Goal: Information Seeking & Learning: Learn about a topic

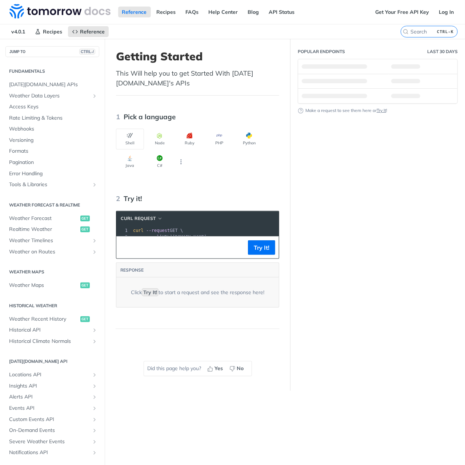
click at [404, 189] on div "Popular Endpoints Last 30 Days Make a request to see them here or Try It !" at bounding box center [377, 215] width 174 height 352
click at [35, 216] on span "Weather Forecast" at bounding box center [43, 218] width 69 height 7
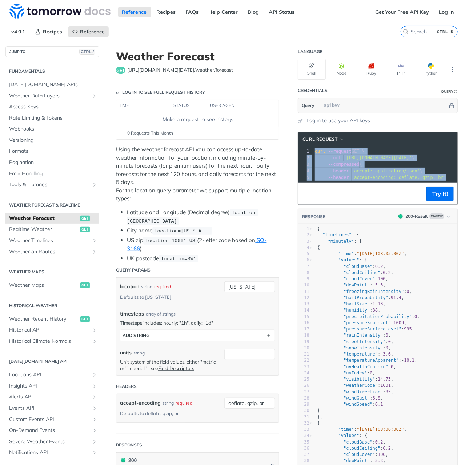
drag, startPoint x: 431, startPoint y: 174, endPoint x: 245, endPoint y: 142, distance: 189.2
copy div "curl --request GET \ 2 --url '[URL][DOMAIN_NAME][DATE]' \ 3 --compressed \ 4 --…"
click at [47, 229] on span "Realtime Weather" at bounding box center [43, 229] width 69 height 7
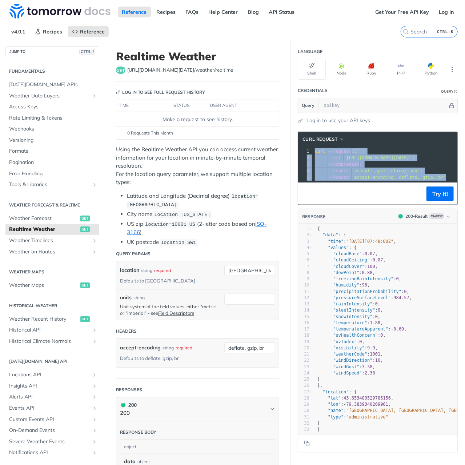
drag, startPoint x: 433, startPoint y: 176, endPoint x: 302, endPoint y: 152, distance: 133.2
click at [313, 152] on div "1 curl --request GET \ 2 --url '[URL][DOMAIN_NAME][DATE]' \ 3 --compressed \ 4 …" at bounding box center [404, 164] width 182 height 33
copy div "curl --request GET \ 2 --url '[URL][DOMAIN_NAME][DATE]' \ 3 --compressed \ 4 --…"
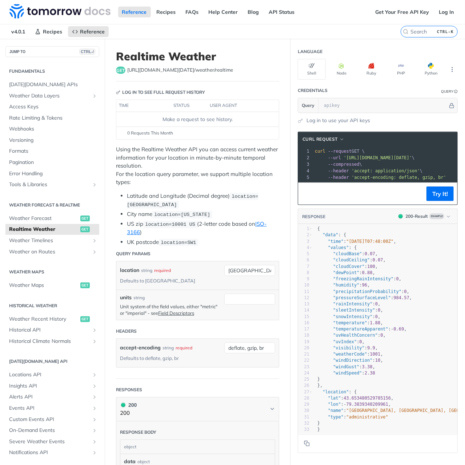
click at [376, 175] on span "'accept-encoding: deflate, gzip, br'" at bounding box center [398, 177] width 94 height 5
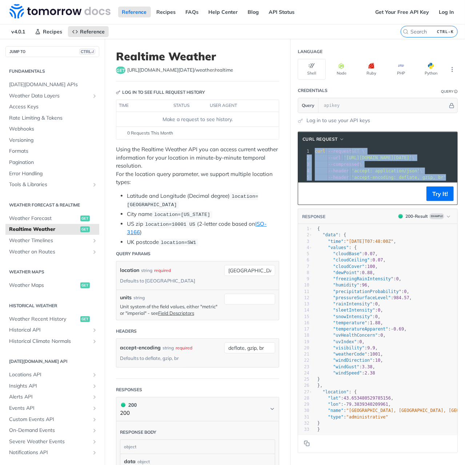
copy div "curl --request GET \ 2 --url '[URL][DOMAIN_NAME][DATE]' \ 3 --compressed \ 4 --…"
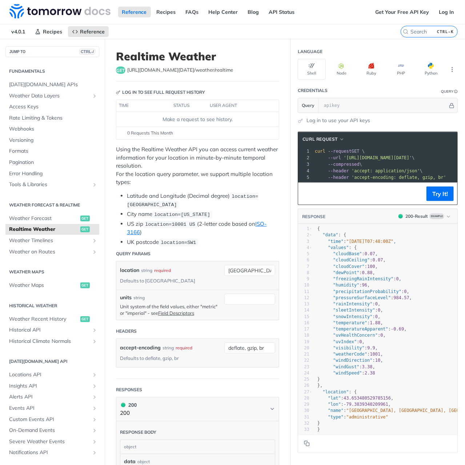
click at [375, 170] on span "'accept: application/json'" at bounding box center [385, 170] width 68 height 5
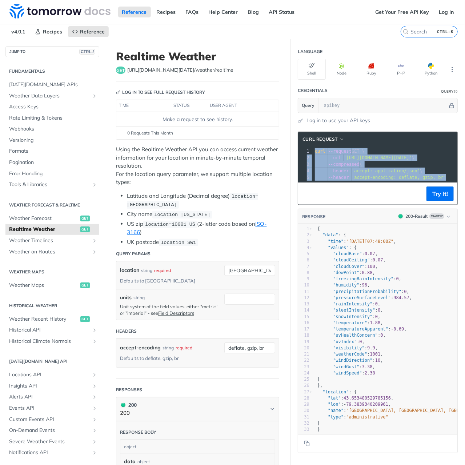
drag, startPoint x: 436, startPoint y: 177, endPoint x: 269, endPoint y: 149, distance: 169.2
click at [269, 149] on div "Realtime Weather get [URL][DOMAIN_NAME][DATE] /weather/realtime Log in to see f…" at bounding box center [285, 393] width 360 height 708
copy div "curl --request GET \ 2 --url '[URL][DOMAIN_NAME][DATE]' \ 3 --compressed \ 4 --…"
click at [45, 218] on span "Weather Forecast" at bounding box center [43, 218] width 69 height 7
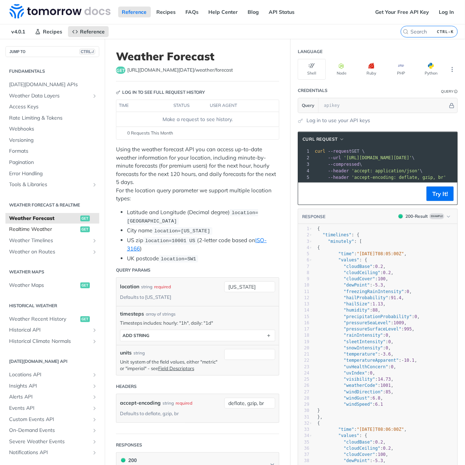
click at [25, 228] on span "Realtime Weather" at bounding box center [43, 229] width 69 height 7
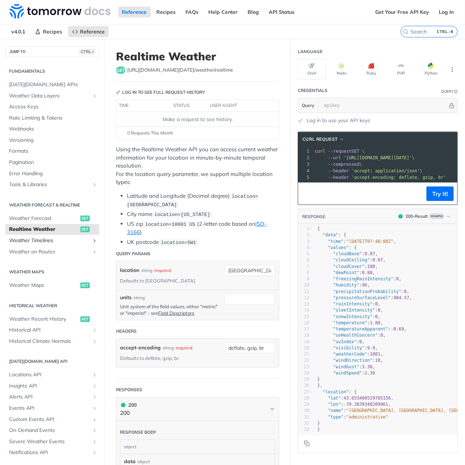
click at [50, 245] on link "Weather Timelines" at bounding box center [52, 240] width 94 height 11
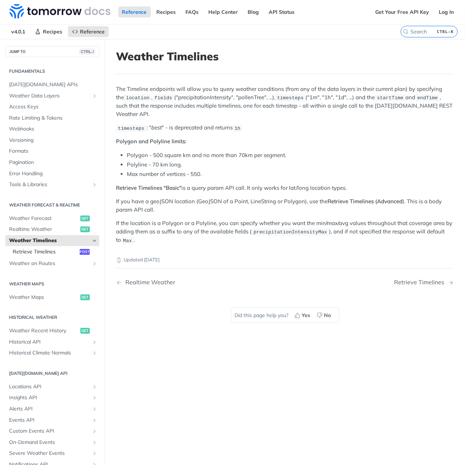
click at [59, 254] on span "Retrieve Timelines" at bounding box center [45, 251] width 65 height 7
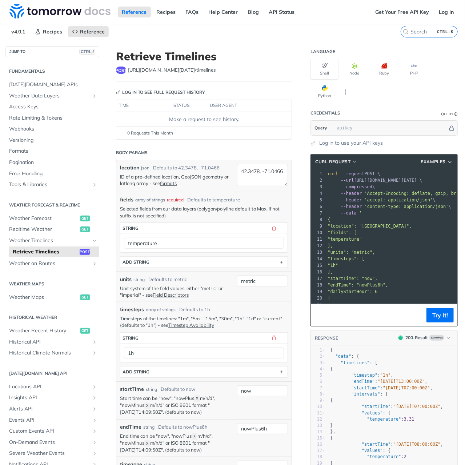
click at [348, 304] on pre "'" at bounding box center [394, 304] width 137 height 7
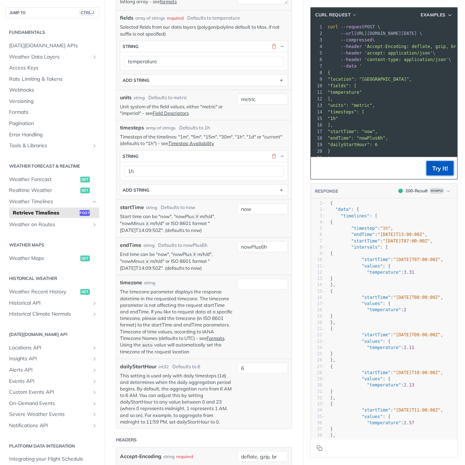
click at [433, 171] on button "Try It!" at bounding box center [439, 168] width 27 height 15
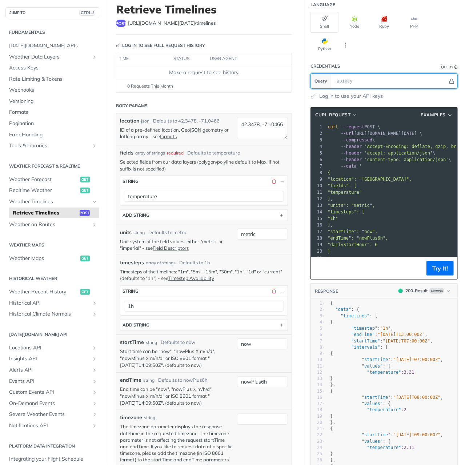
scroll to position [47, 0]
click at [352, 82] on input "text" at bounding box center [390, 81] width 115 height 15
paste input "&jwt=[SECURITY_DATA]"
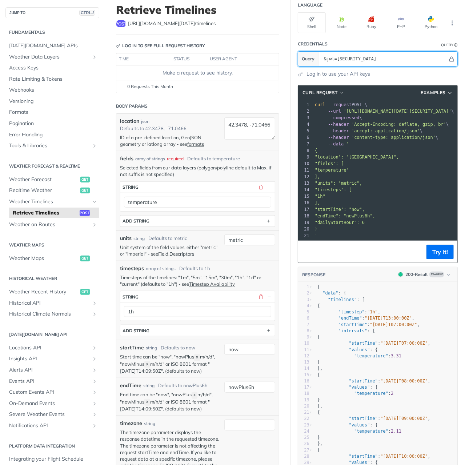
scroll to position [0, 0]
drag, startPoint x: 368, startPoint y: 56, endPoint x: 283, endPoint y: 53, distance: 84.7
click at [329, 57] on input "&jwt=[SECURITY_DATA]" at bounding box center [384, 59] width 128 height 15
click at [331, 58] on input "&jwt=[SECURITY_DATA]" at bounding box center [384, 59] width 128 height 15
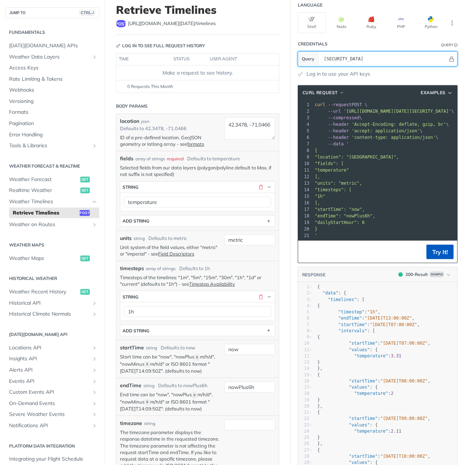
type input "[SECURITY_DATA]"
click at [439, 258] on button "Try It!" at bounding box center [439, 252] width 27 height 15
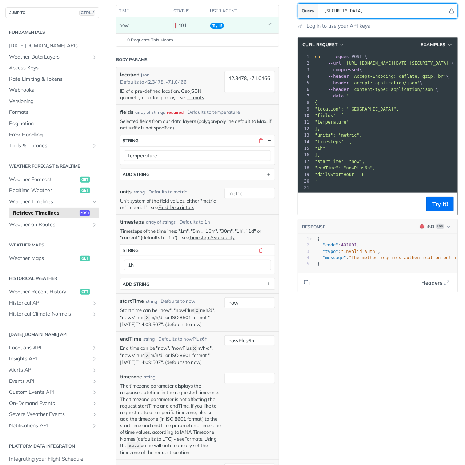
scroll to position [83, 0]
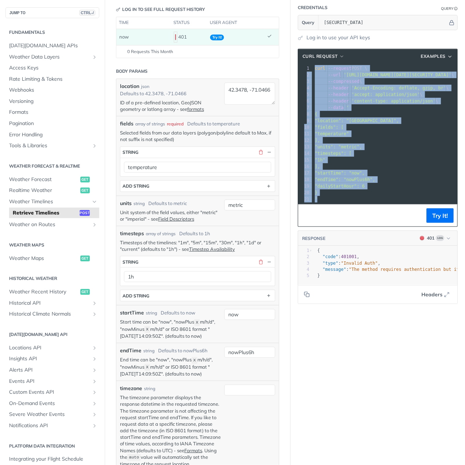
drag, startPoint x: 316, startPoint y: 198, endPoint x: 290, endPoint y: 57, distance: 143.1
click at [290, 57] on section "cURL Request Examples xxxxxxxxxx 21 1 curl --request POST \ 2 --url '[URL][DOMA…" at bounding box center [377, 176] width 174 height 270
copy div "curl --request POST \ 2 --url '[URL][DOMAIN_NAME][DATE][SECURITY_DATA]' \ 3 --c…"
click at [50, 225] on span "Weather on Routes" at bounding box center [49, 224] width 81 height 7
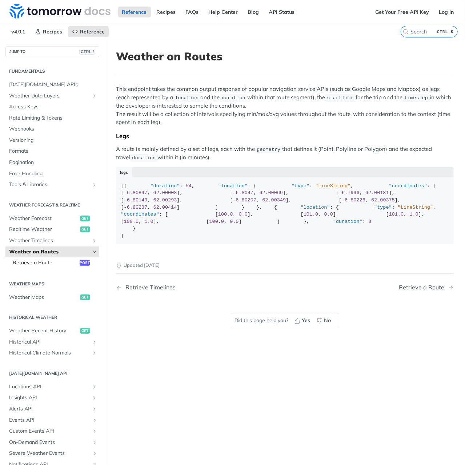
click at [57, 265] on span "Retrieve a Route" at bounding box center [45, 262] width 65 height 7
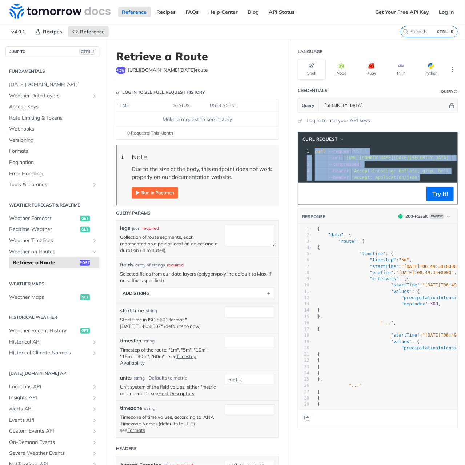
drag, startPoint x: 413, startPoint y: 174, endPoint x: 303, endPoint y: 149, distance: 112.9
copy div "curl --request POST \ 2 --url '[URL][DOMAIN_NAME][DATE][SECURITY_DATA]' \ 3 --c…"
click at [163, 192] on img "Expand image" at bounding box center [155, 193] width 47 height 12
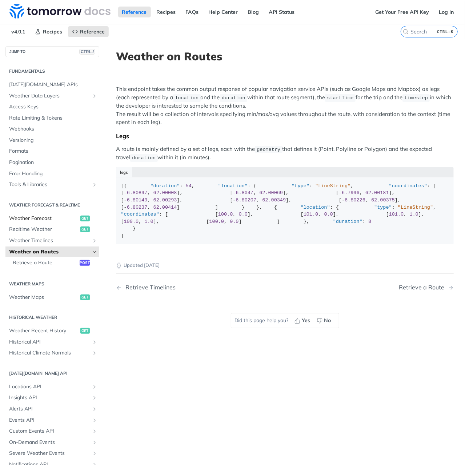
click at [60, 218] on span "Weather Forecast" at bounding box center [43, 218] width 69 height 7
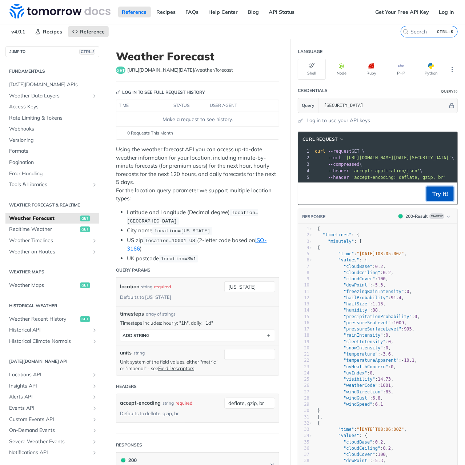
click at [431, 197] on button "Try It!" at bounding box center [439, 193] width 27 height 15
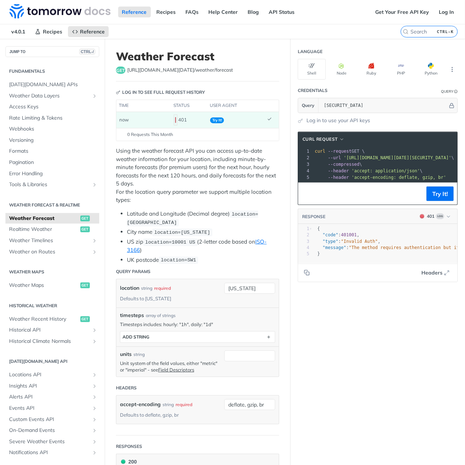
click at [359, 155] on span "'[URL][DOMAIN_NAME][DATE][SECURITY_DATA]'" at bounding box center [397, 157] width 108 height 5
click at [449, 67] on icon "More ellipsis" at bounding box center [452, 69] width 7 height 7
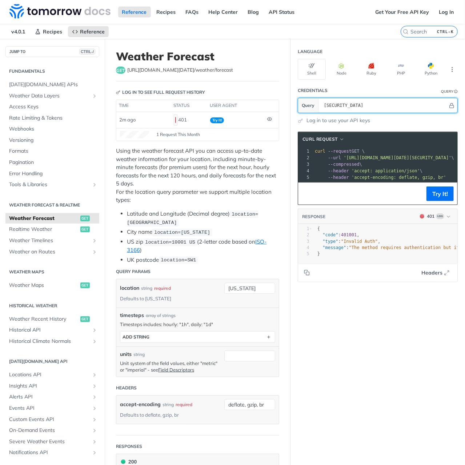
click at [320, 108] on input "[SECURITY_DATA]" at bounding box center [384, 105] width 128 height 15
click at [449, 107] on icon "Hide" at bounding box center [451, 105] width 5 height 5
click at [450, 107] on icon "Show" at bounding box center [452, 105] width 5 height 5
click at [339, 121] on link "Log in to use your API keys" at bounding box center [338, 121] width 64 height 8
click at [40, 285] on span "Weather Maps" at bounding box center [43, 285] width 69 height 7
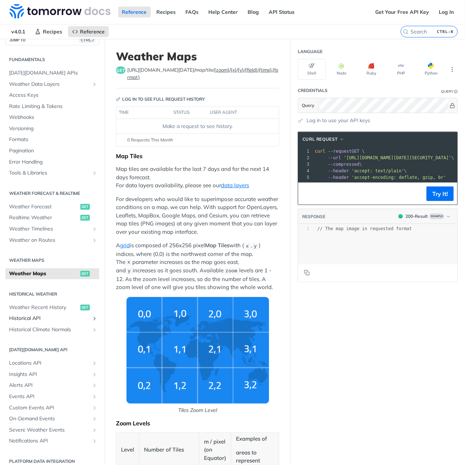
scroll to position [18, 0]
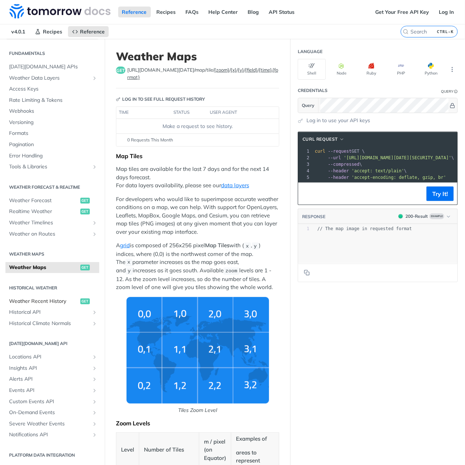
click at [67, 299] on span "Weather Recent History" at bounding box center [43, 301] width 69 height 7
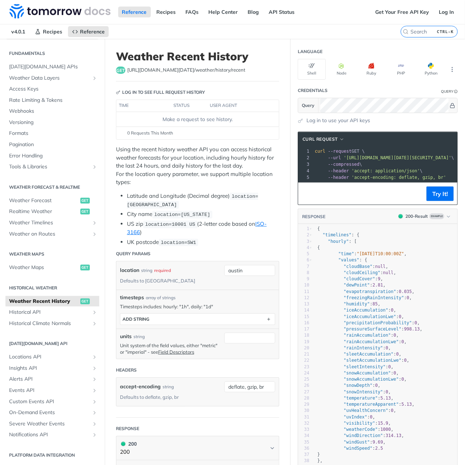
click at [353, 170] on span "'accept: application/json'" at bounding box center [385, 170] width 68 height 5
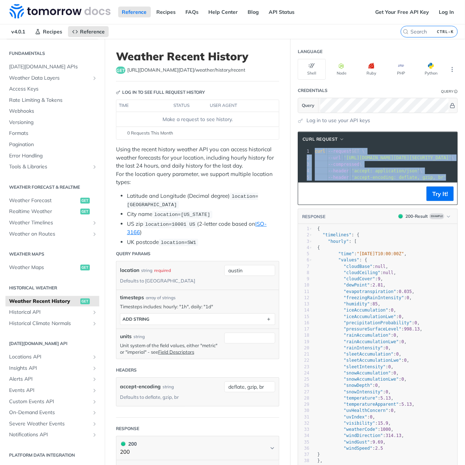
copy div "curl --request GET \ 2 --url '[URL][DOMAIN_NAME][DATE][SECURITY_DATA]' \ 3 --co…"
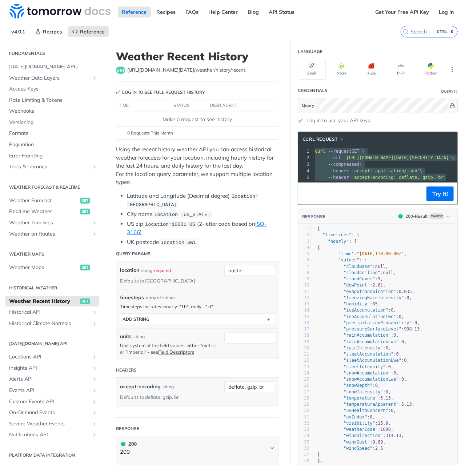
scroll to position [36, 0]
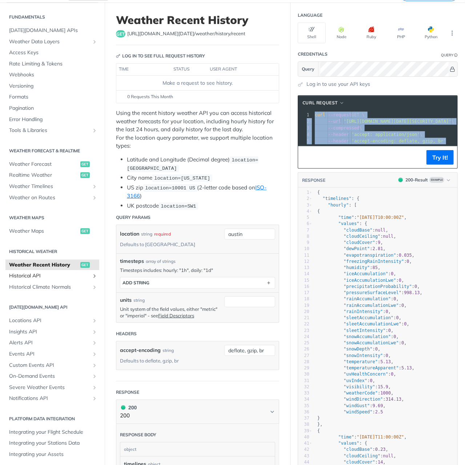
click at [41, 274] on span "Historical API" at bounding box center [49, 275] width 81 height 7
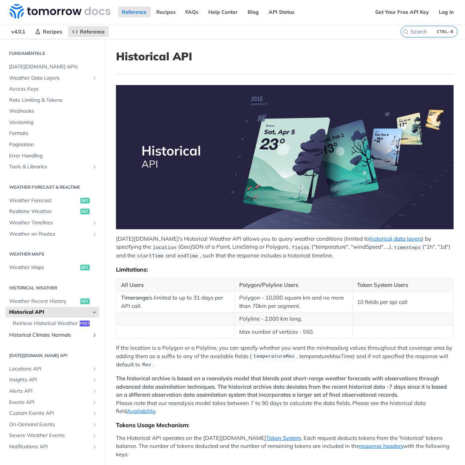
scroll to position [37, 0]
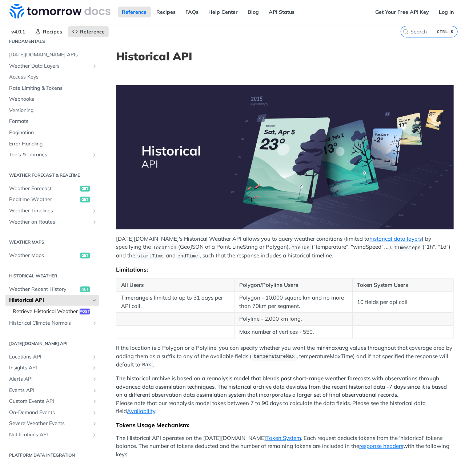
click at [36, 308] on span "Retrieve Historical Weather" at bounding box center [45, 311] width 65 height 7
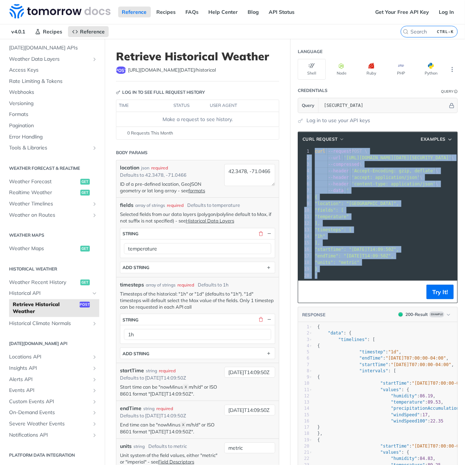
copy div "curl --request POST \ 2 --url '[URL][DOMAIN_NAME][DATE][SECURITY_DATA]' \ 3 --c…"
click at [54, 321] on span "Historical Climate Normals" at bounding box center [49, 323] width 81 height 7
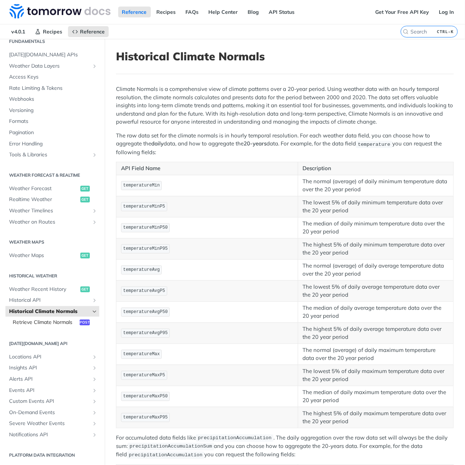
scroll to position [36, 0]
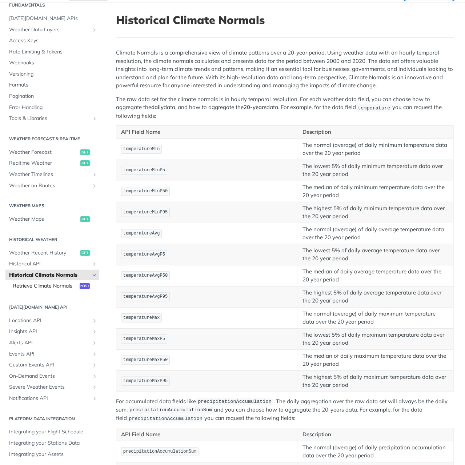
click at [51, 281] on link "Retrieve Climate Normals post" at bounding box center [54, 286] width 90 height 11
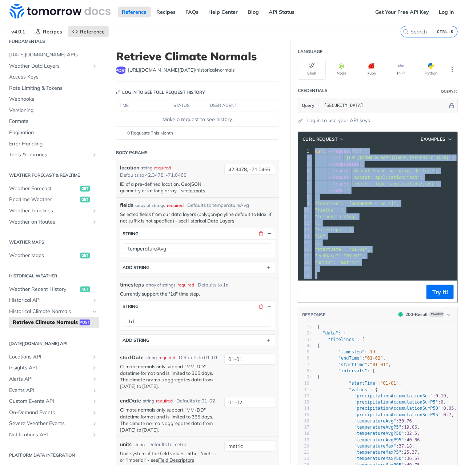
drag, startPoint x: 332, startPoint y: 276, endPoint x: 271, endPoint y: 150, distance: 139.8
copy div "curl --request POST \ 2 --url '[URL][DOMAIN_NAME][DATE][SECURITY_DATA]' \ 3 --c…"
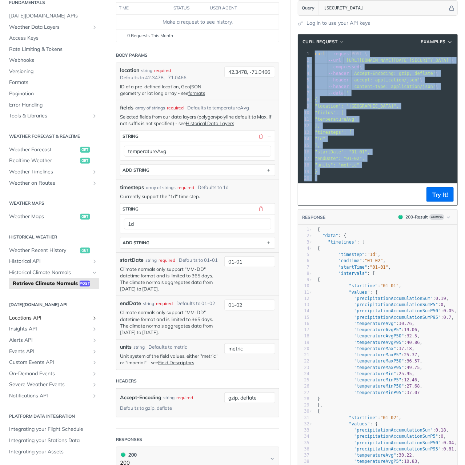
scroll to position [109, 0]
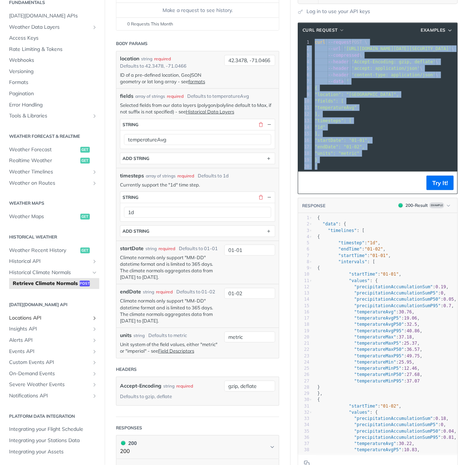
click at [39, 316] on span "Locations API" at bounding box center [49, 317] width 81 height 7
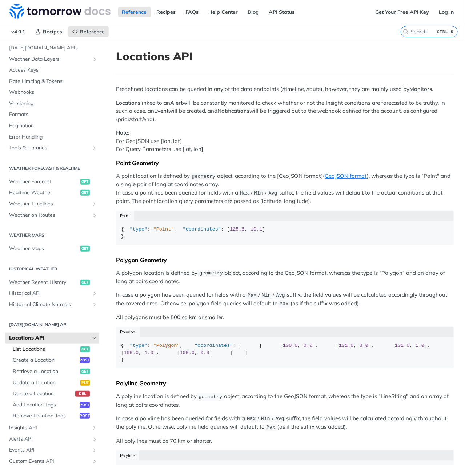
click at [61, 351] on span "List Locations" at bounding box center [46, 349] width 66 height 7
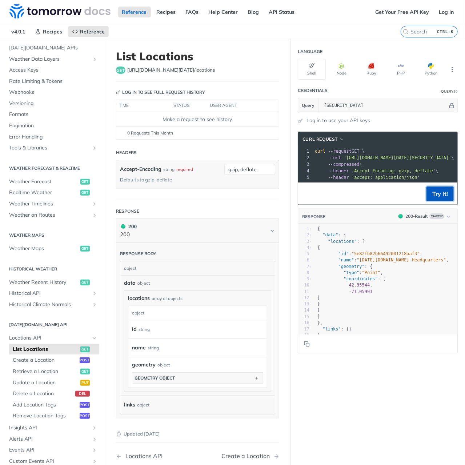
click at [426, 199] on button "Try It!" at bounding box center [439, 193] width 27 height 15
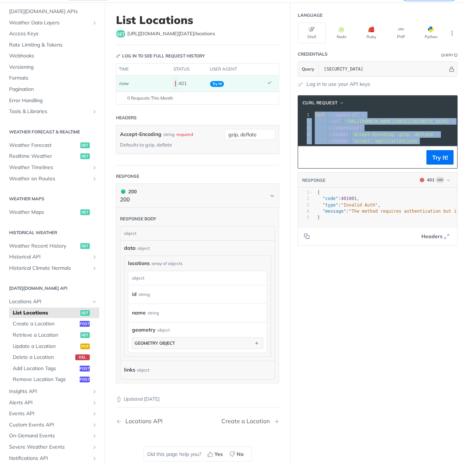
drag, startPoint x: 409, startPoint y: 140, endPoint x: 298, endPoint y: 114, distance: 114.2
copy div "curl --request GET \ 2 --url '[URL][DOMAIN_NAME][DATE][SECURITY_DATA]' \ 3 --co…"
click at [49, 321] on span "Create a Location" at bounding box center [45, 323] width 65 height 7
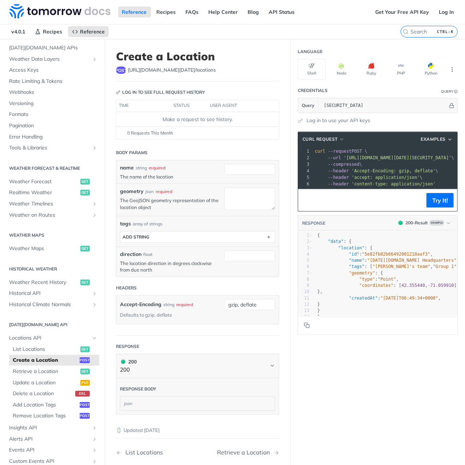
click at [240, 168] on input "name" at bounding box center [249, 169] width 51 height 11
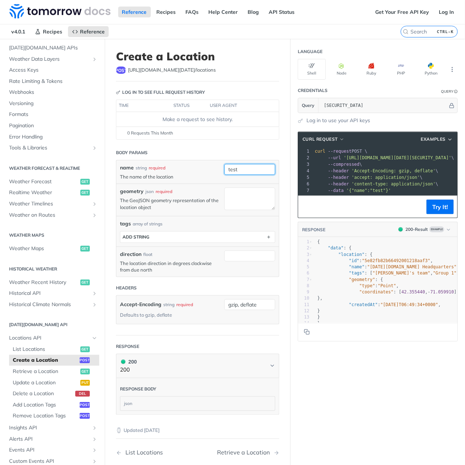
type input "test"
click at [193, 156] on header "Body Params" at bounding box center [197, 152] width 163 height 15
click at [235, 190] on textarea "geometry" at bounding box center [249, 199] width 51 height 22
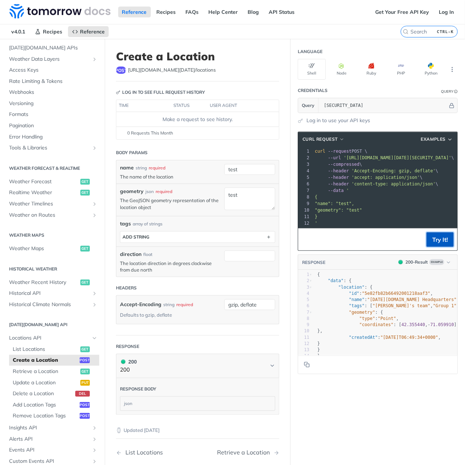
click at [439, 246] on button "Try It!" at bounding box center [439, 239] width 27 height 15
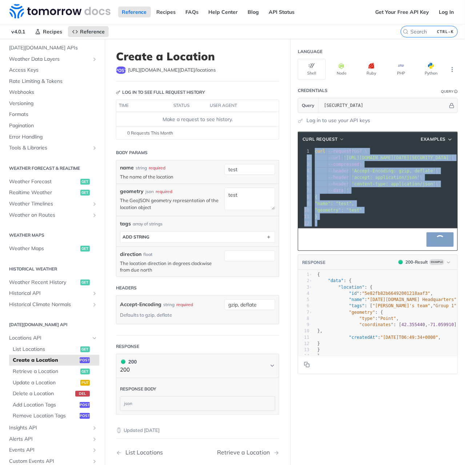
drag, startPoint x: 318, startPoint y: 220, endPoint x: 284, endPoint y: 147, distance: 80.6
click at [284, 147] on div "Create a Location post [URL][DOMAIN_NAME][DATE] /locations Log in to see full r…" at bounding box center [285, 278] width 360 height 479
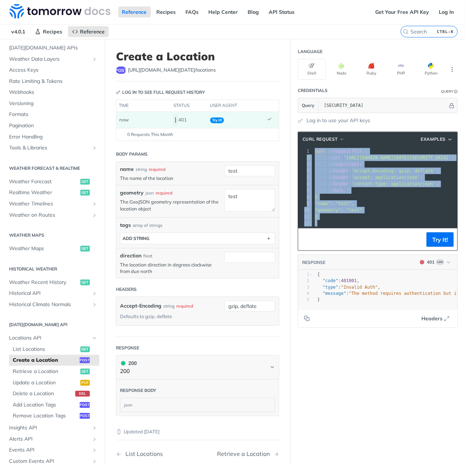
drag, startPoint x: 323, startPoint y: 222, endPoint x: 289, endPoint y: 146, distance: 83.4
click at [290, 146] on section "cURL Request Examples xxxxxxxxxx 12 1 curl --request POST \ 2 --url '[URL][DOMA…" at bounding box center [377, 229] width 174 height 211
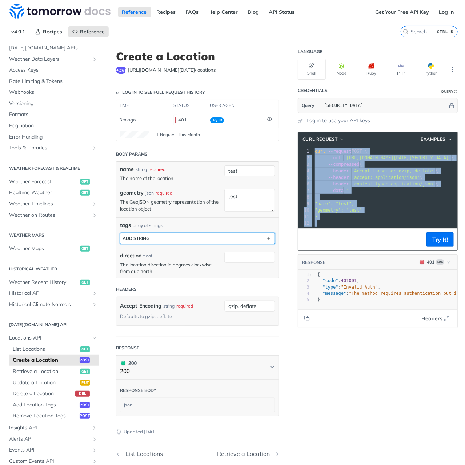
click at [161, 238] on button "ADD string" at bounding box center [197, 238] width 154 height 11
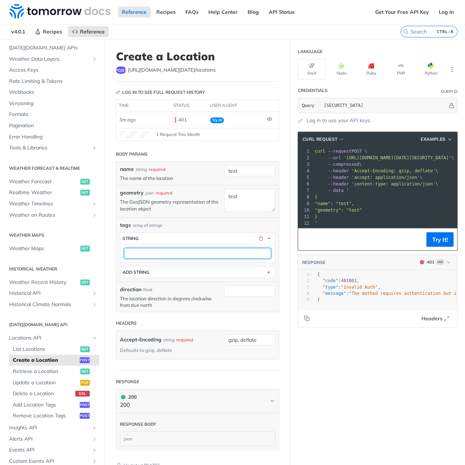
click at [204, 248] on input "text" at bounding box center [197, 253] width 147 height 11
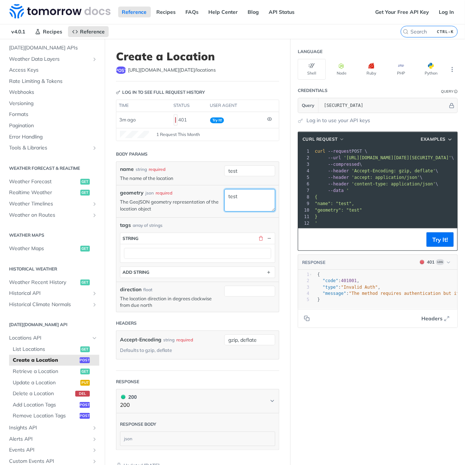
drag, startPoint x: 243, startPoint y: 198, endPoint x: 188, endPoint y: 196, distance: 54.6
click at [189, 196] on div "geometry json required The GeoJSON geometry representation of the location obje…" at bounding box center [197, 201] width 162 height 32
type textarea "3123213123"
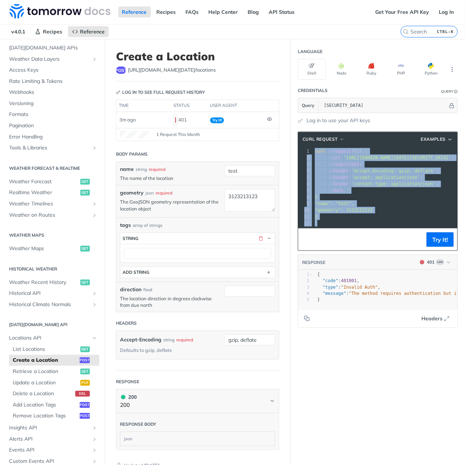
drag, startPoint x: 318, startPoint y: 220, endPoint x: 301, endPoint y: 144, distance: 77.6
click at [301, 144] on div "cURL Request Examples xxxxxxxxxx 12 1 curl --request POST \ 2 --url '[URL][DOMA…" at bounding box center [378, 191] width 160 height 119
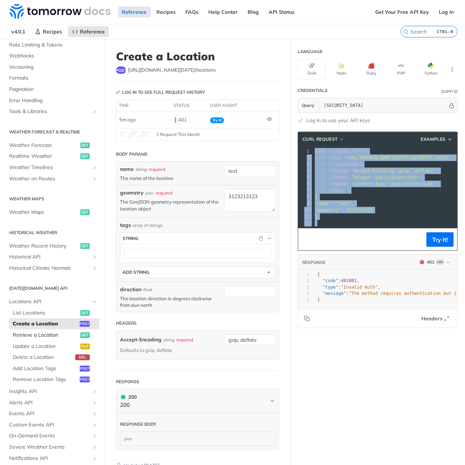
click at [38, 333] on span "Retrieve a Location" at bounding box center [46, 334] width 66 height 7
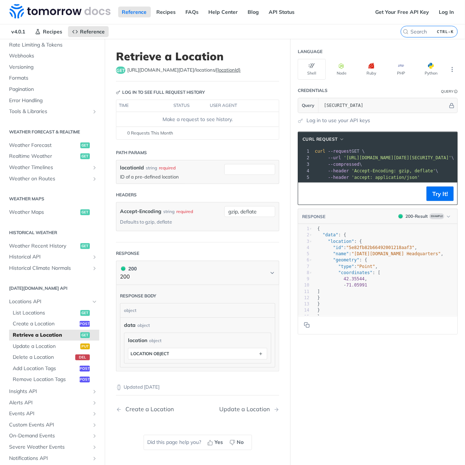
click at [351, 168] on span "'Accept-Encoding: gzip, deflate'" at bounding box center [393, 170] width 84 height 5
drag, startPoint x: 207, startPoint y: 156, endPoint x: 210, endPoint y: 158, distance: 3.9
click at [209, 157] on header "Path Params" at bounding box center [197, 152] width 163 height 15
click at [238, 168] on input "locationId" at bounding box center [249, 169] width 51 height 11
drag, startPoint x: 241, startPoint y: 170, endPoint x: 181, endPoint y: 166, distance: 60.9
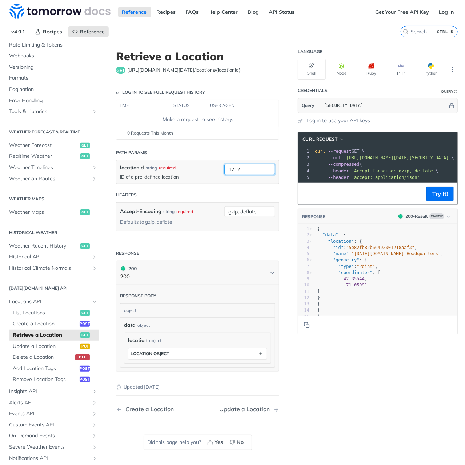
click at [181, 166] on div "locationId string required ID of a pre-defined location 1212" at bounding box center [197, 171] width 162 height 23
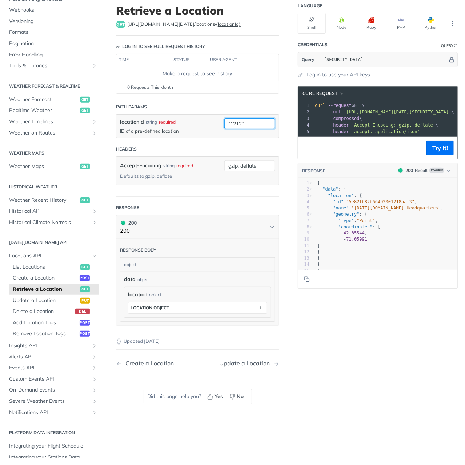
scroll to position [36, 0]
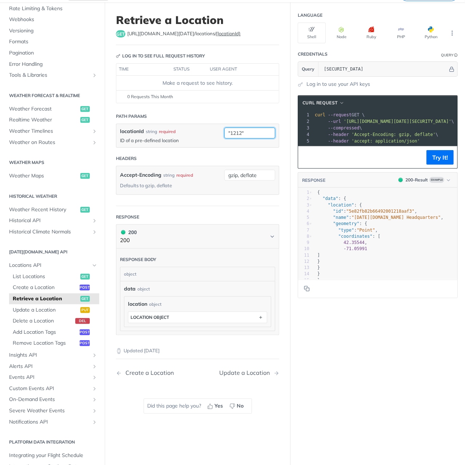
type input ""1212""
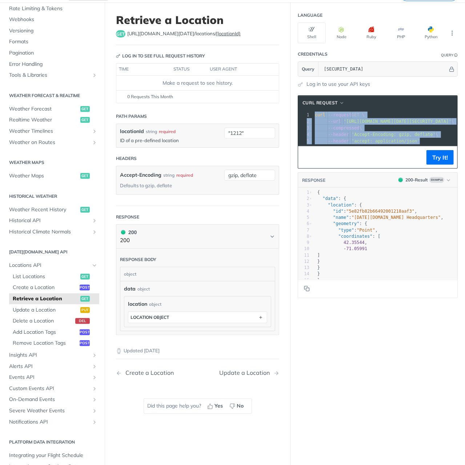
drag, startPoint x: 413, startPoint y: 140, endPoint x: 273, endPoint y: 103, distance: 145.0
click at [273, 103] on div "Retrieve a Location get [URL][DOMAIN_NAME][DATE] /locations/ {locationId} Log i…" at bounding box center [285, 235] width 360 height 465
drag, startPoint x: 46, startPoint y: 275, endPoint x: 391, endPoint y: 150, distance: 367.0
click at [46, 275] on span "List Locations" at bounding box center [46, 276] width 66 height 7
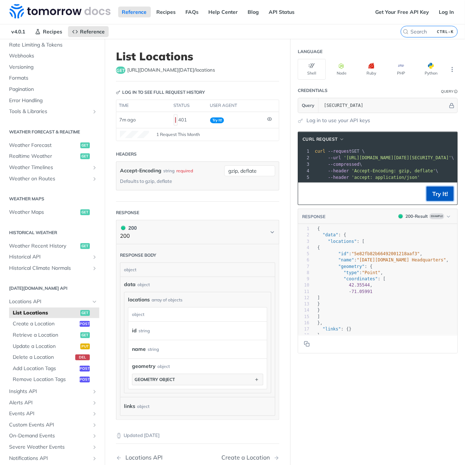
click at [430, 197] on button "Try It!" at bounding box center [439, 193] width 27 height 15
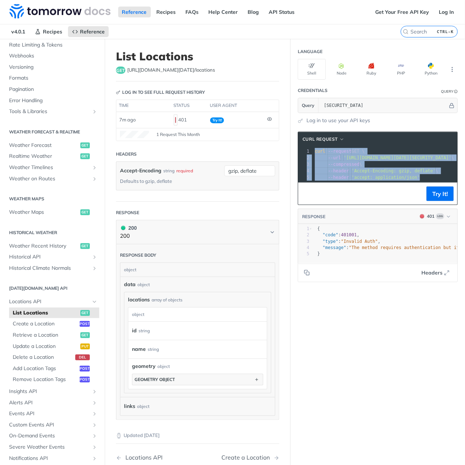
drag, startPoint x: 413, startPoint y: 175, endPoint x: 265, endPoint y: 152, distance: 150.1
click at [270, 143] on div "List Locations get [URL][DOMAIN_NAME][DATE] /locations Log in to see full reque…" at bounding box center [285, 281] width 360 height 484
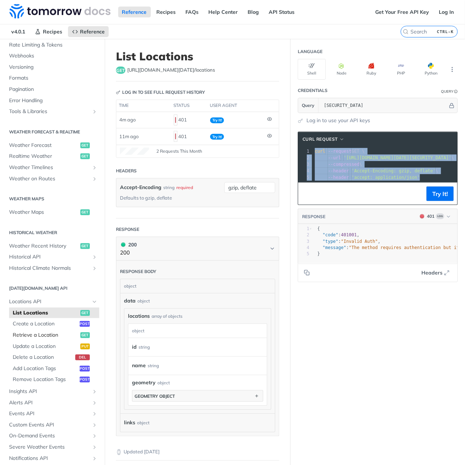
click at [57, 334] on span "Retrieve a Location" at bounding box center [46, 334] width 66 height 7
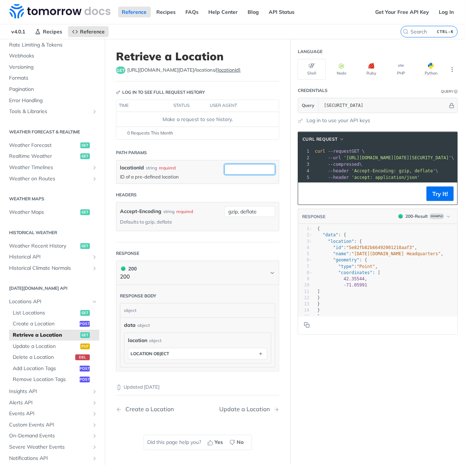
click at [236, 169] on input "locationId" at bounding box center [249, 169] width 51 height 11
paste input "68a2d5180e755a05fec012a8"
type input "68a2d5180e755a05fec012a8"
click at [440, 198] on button "Try It!" at bounding box center [439, 193] width 27 height 15
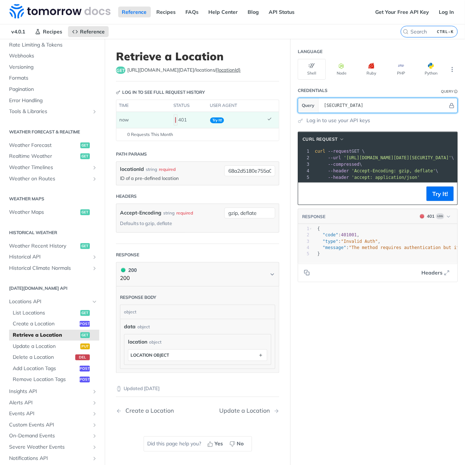
scroll to position [36, 0]
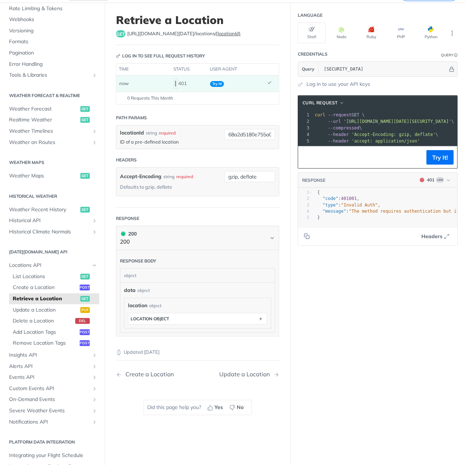
click at [351, 132] on span "'Accept-Encoding: gzip, deflate'" at bounding box center [393, 134] width 84 height 5
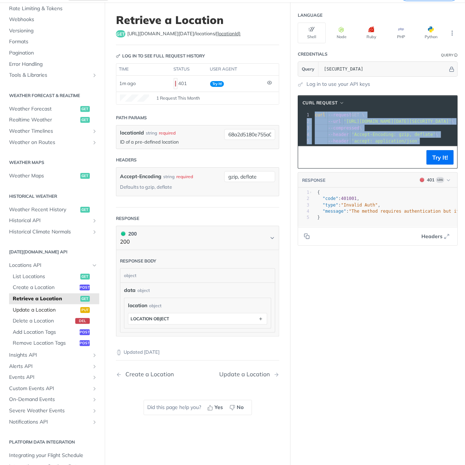
click at [39, 308] on span "Update a Location" at bounding box center [46, 309] width 66 height 7
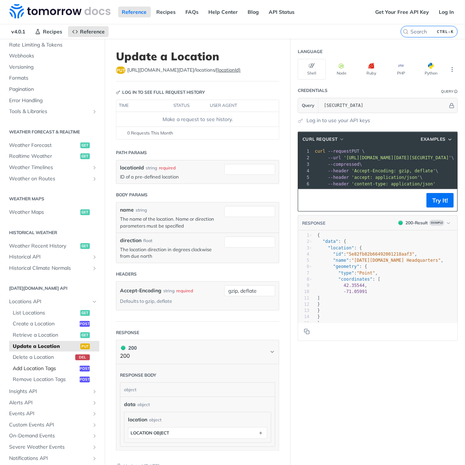
click at [45, 367] on span "Add Location Tags" at bounding box center [45, 368] width 65 height 7
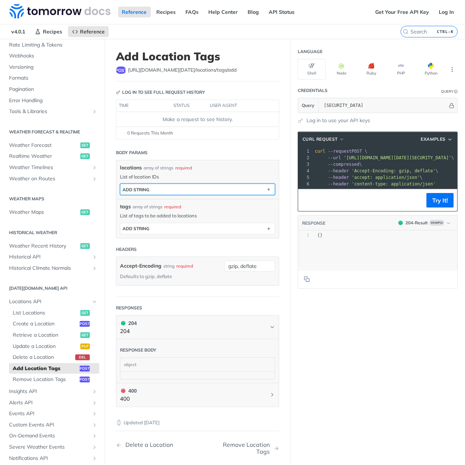
click at [201, 187] on button "ADD string" at bounding box center [197, 189] width 154 height 11
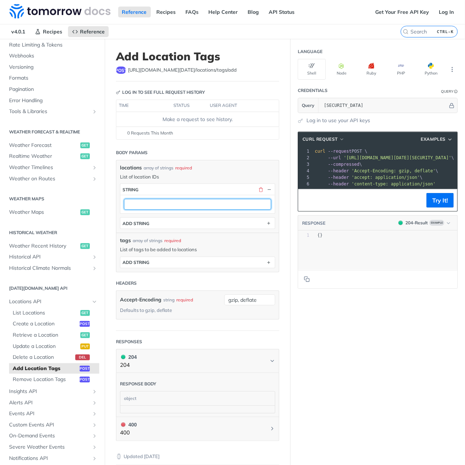
click at [148, 204] on input "text" at bounding box center [197, 204] width 147 height 11
paste input "68a2d5180e755a05fec012a8"
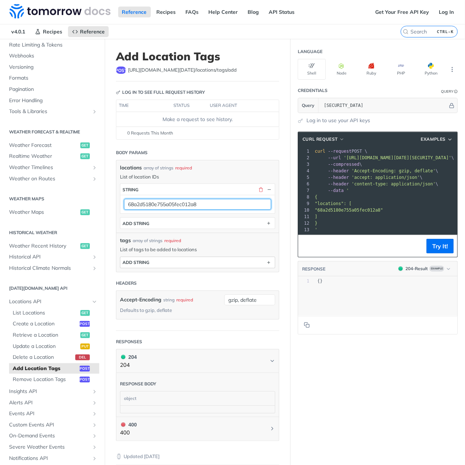
type input "68a2d5180e755a05fec012a8"
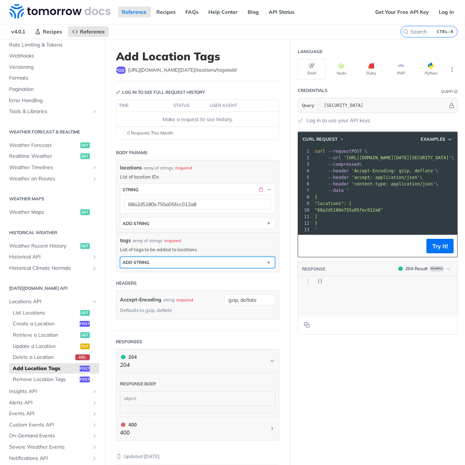
click at [164, 258] on button "ADD string" at bounding box center [197, 262] width 154 height 11
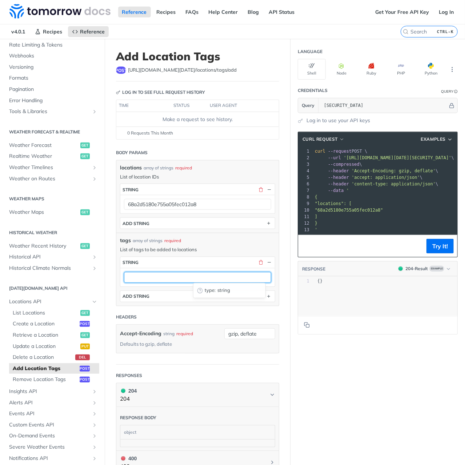
click at [159, 274] on input "text" at bounding box center [197, 277] width 147 height 11
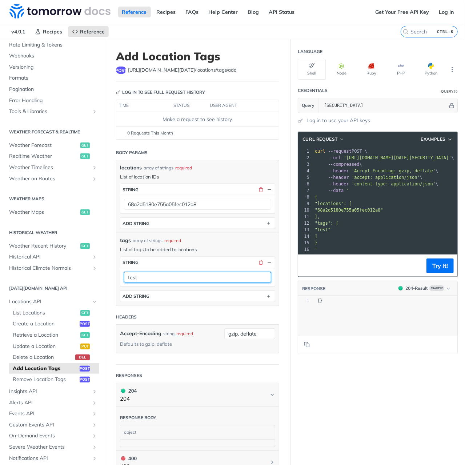
type input "test"
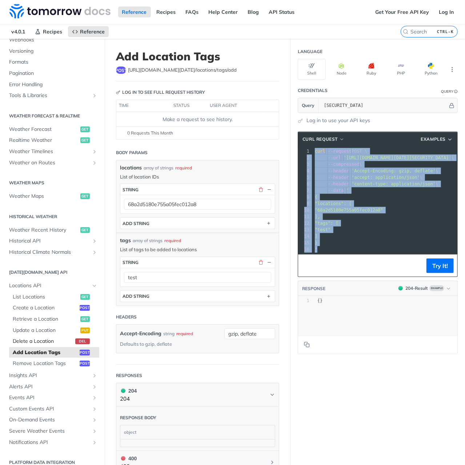
scroll to position [96, 0]
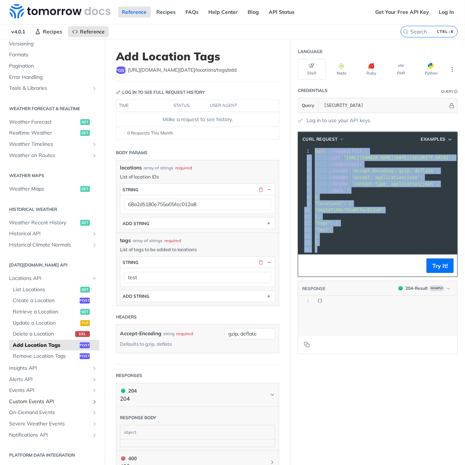
click at [46, 404] on span "Custom Events API" at bounding box center [49, 401] width 81 height 7
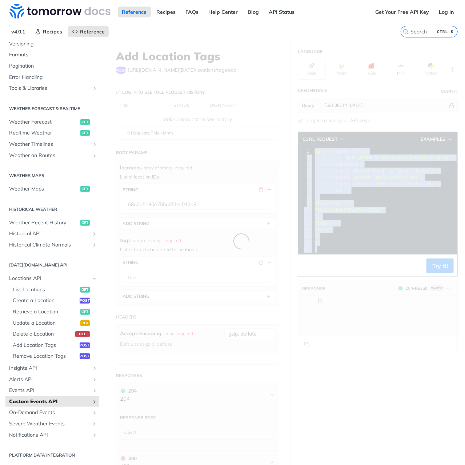
scroll to position [37, 0]
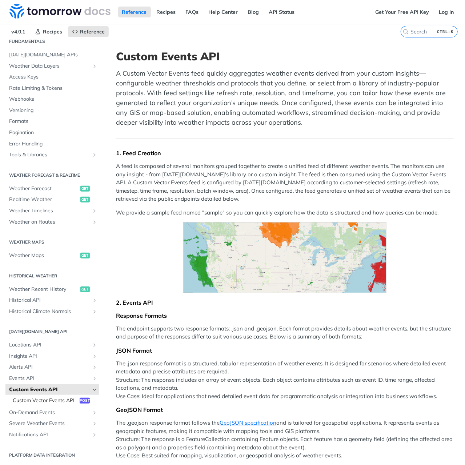
click at [39, 397] on span "Custom Vector Events API" at bounding box center [45, 400] width 65 height 7
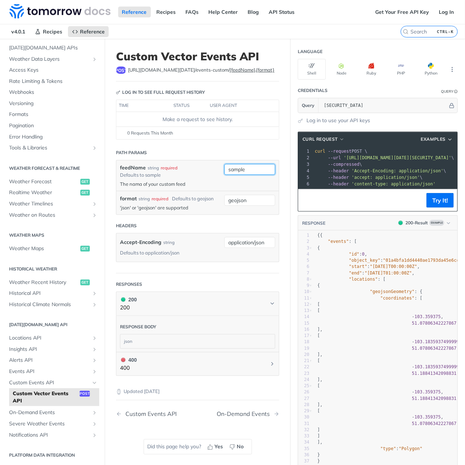
click at [233, 173] on input "sample" at bounding box center [249, 169] width 51 height 11
click at [238, 169] on input "sample" at bounding box center [249, 169] width 51 height 11
click at [166, 176] on div "feedName string required Defaults to sample" at bounding box center [170, 171] width 101 height 15
click at [237, 197] on input "geojson" at bounding box center [249, 200] width 51 height 11
click at [172, 186] on div "feedName string required Defaults to sample The nama of your custom feed sample" at bounding box center [197, 175] width 162 height 31
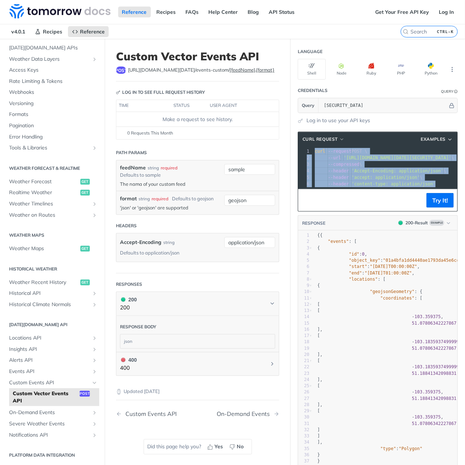
drag, startPoint x: 426, startPoint y: 183, endPoint x: 285, endPoint y: 143, distance: 146.5
click at [290, 143] on section "cURL Request Examples xxxxxxxxxx 1 curl --request POST \ 2 --url '[URL][DOMAIN_…" at bounding box center [377, 339] width 174 height 430
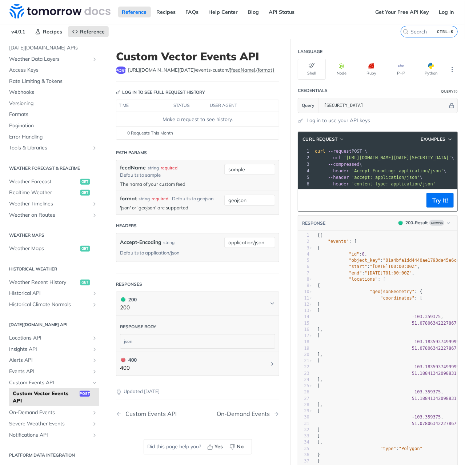
click at [357, 170] on span "'Accept-Encoding: application/json'" at bounding box center [397, 170] width 92 height 5
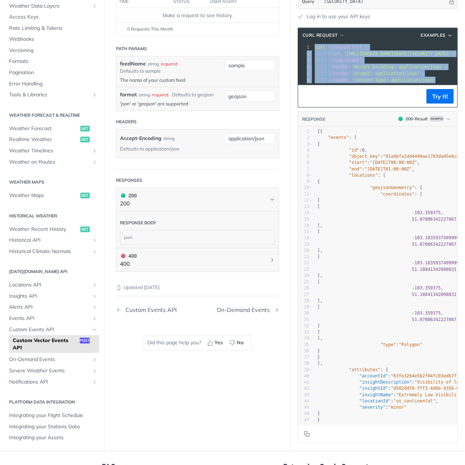
scroll to position [182, 0]
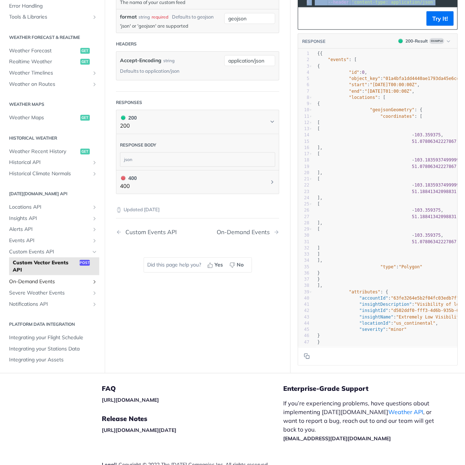
click at [33, 286] on link "On-Demand Events" at bounding box center [52, 281] width 94 height 11
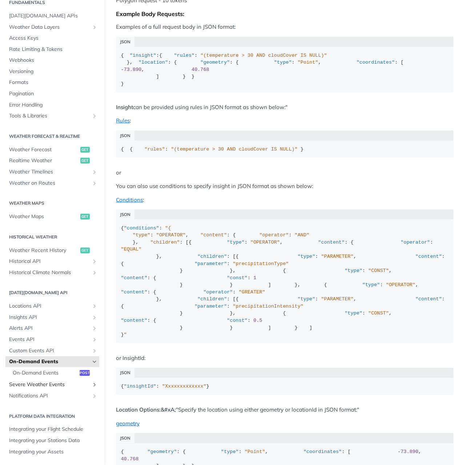
click at [52, 385] on span "Severe Weather Events" at bounding box center [49, 384] width 81 height 7
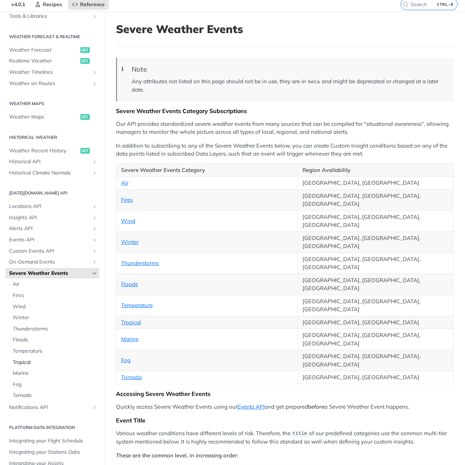
scroll to position [109, 0]
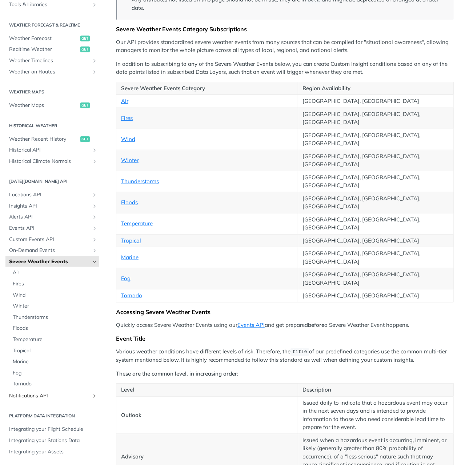
click at [34, 391] on link "Notifications API" at bounding box center [52, 395] width 94 height 11
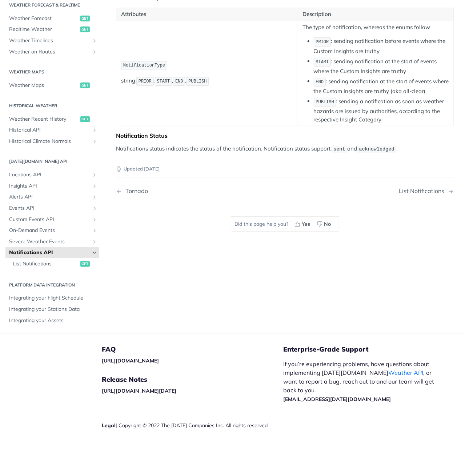
scroll to position [169, 0]
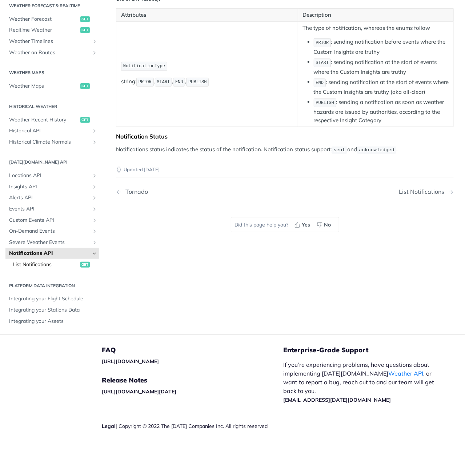
click at [22, 267] on span "List Notifications" at bounding box center [46, 264] width 66 height 7
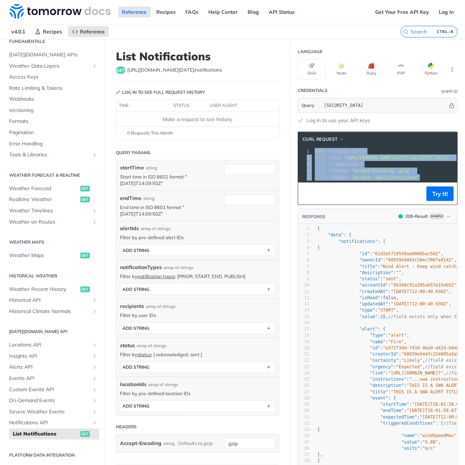
drag, startPoint x: 412, startPoint y: 177, endPoint x: 265, endPoint y: 149, distance: 150.1
click at [265, 149] on div "List Notifications get [URL][DOMAIN_NAME][DATE] /notifications Log in to see fu…" at bounding box center [285, 346] width 360 height 615
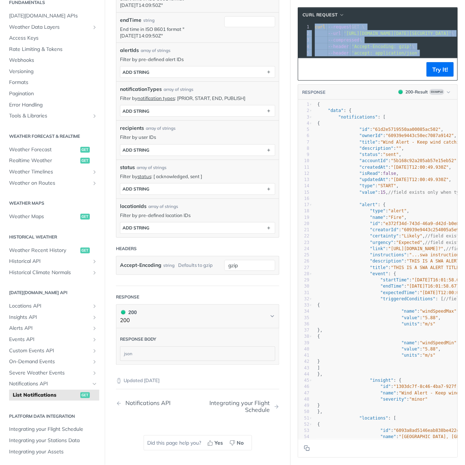
scroll to position [218, 0]
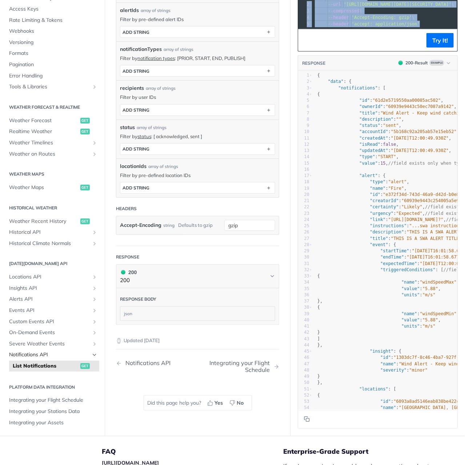
click at [46, 351] on span "Notifications API" at bounding box center [49, 354] width 81 height 7
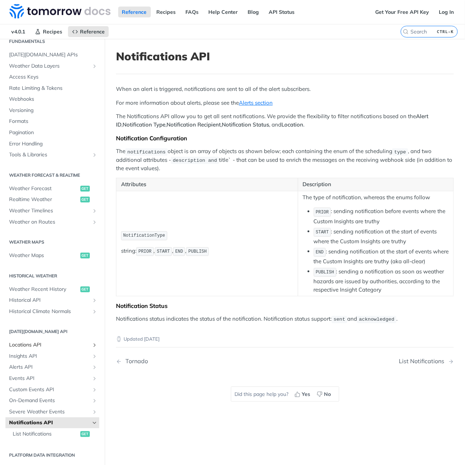
click at [30, 342] on span "Locations API" at bounding box center [49, 344] width 81 height 7
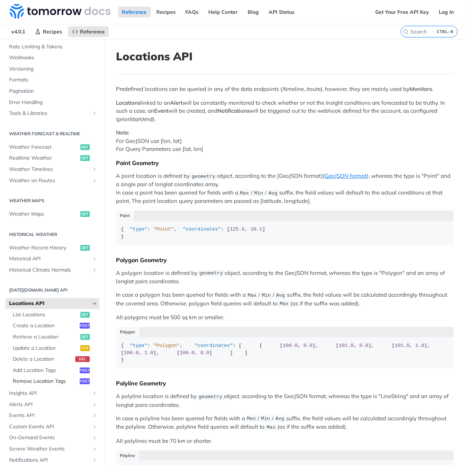
scroll to position [96, 0]
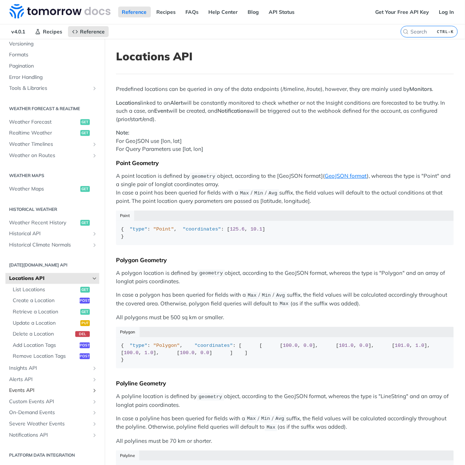
click at [29, 390] on span "Events API" at bounding box center [49, 390] width 81 height 7
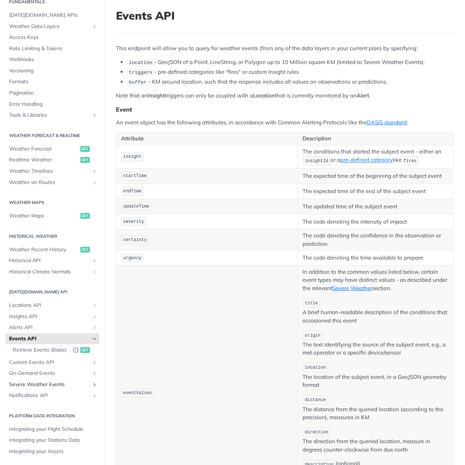
scroll to position [109, 0]
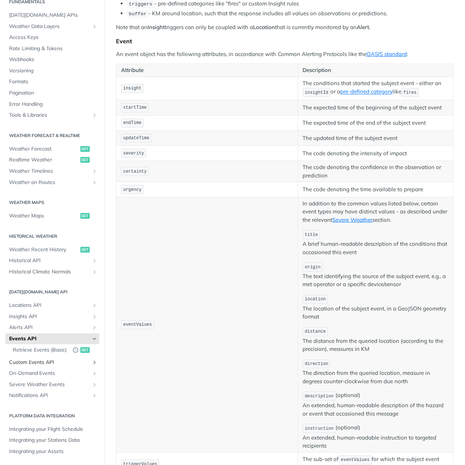
click at [38, 362] on span "Custom Events API" at bounding box center [49, 362] width 81 height 7
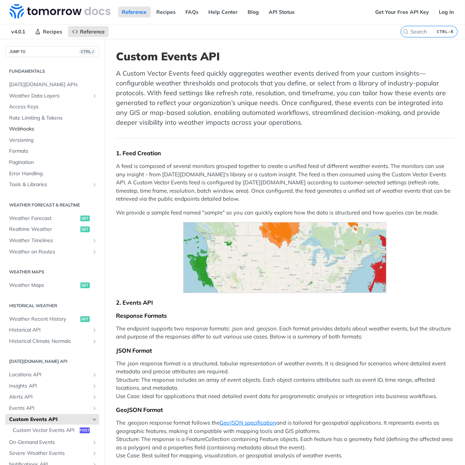
click at [21, 125] on span "Webhooks" at bounding box center [53, 128] width 88 height 7
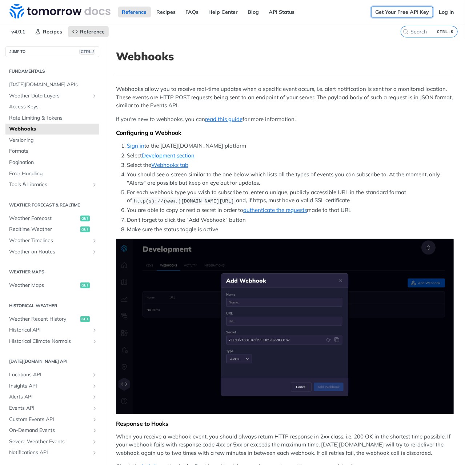
click at [389, 10] on link "Get Your Free API Key" at bounding box center [402, 12] width 62 height 11
